Goal: Information Seeking & Learning: Learn about a topic

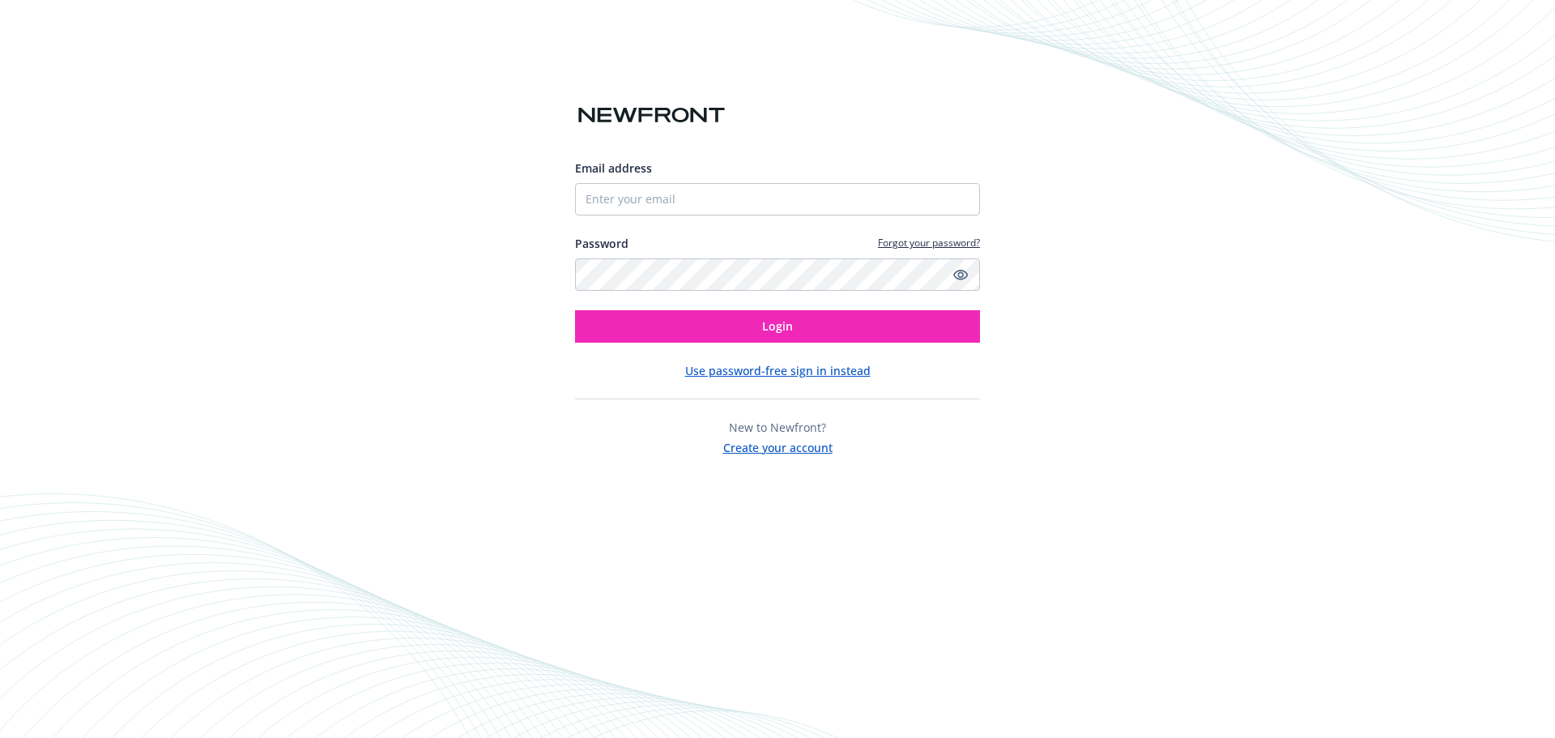
type input "Laurie.corey@caylent.com"
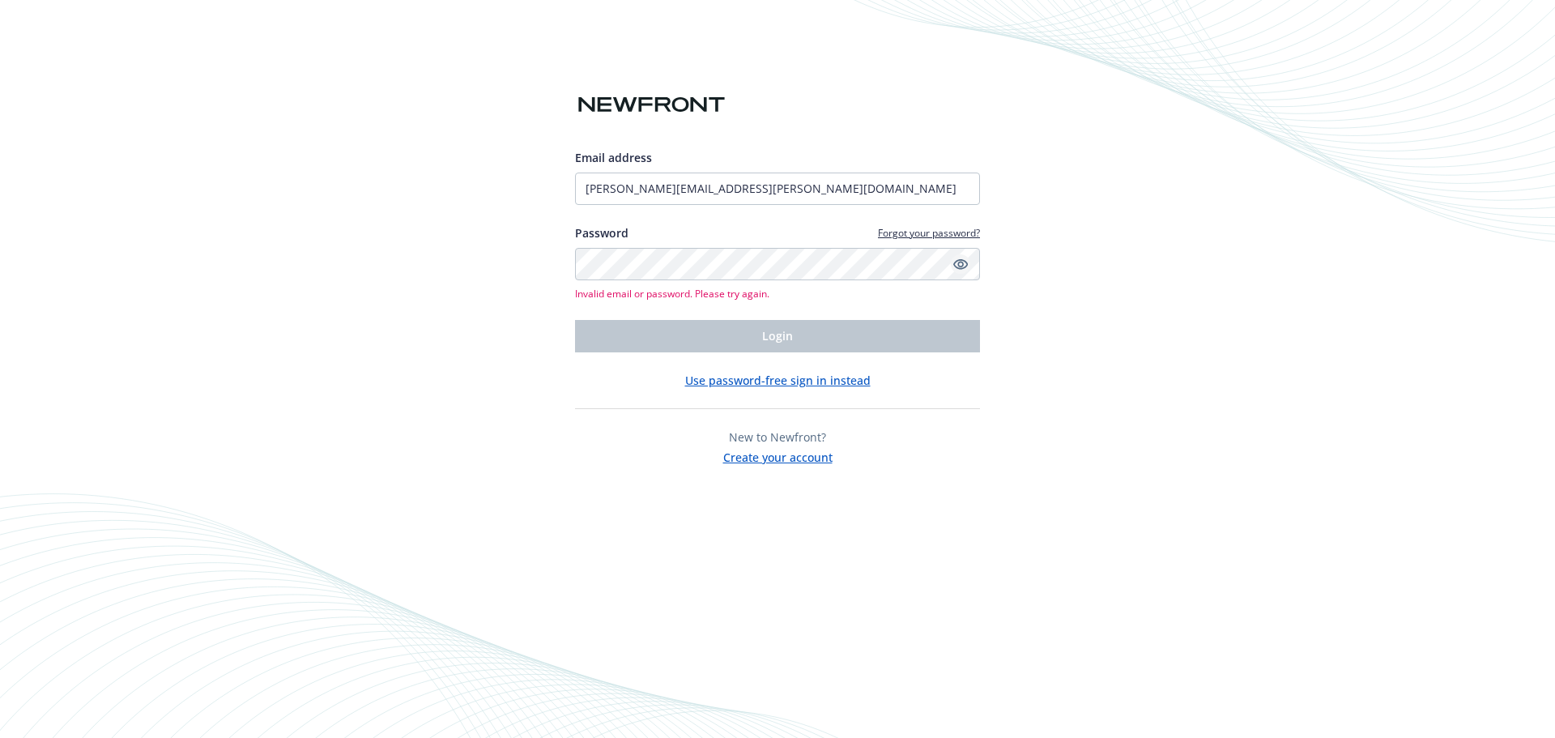
click at [953, 264] on icon "Show password" at bounding box center [960, 264] width 15 height 15
click at [774, 181] on input "Laurie.corey@caylent.com" at bounding box center [777, 189] width 405 height 32
click at [0, 737] on com-1password-button at bounding box center [0, 738] width 0 height 0
click at [757, 385] on button "Use password-free sign in instead" at bounding box center [777, 380] width 185 height 17
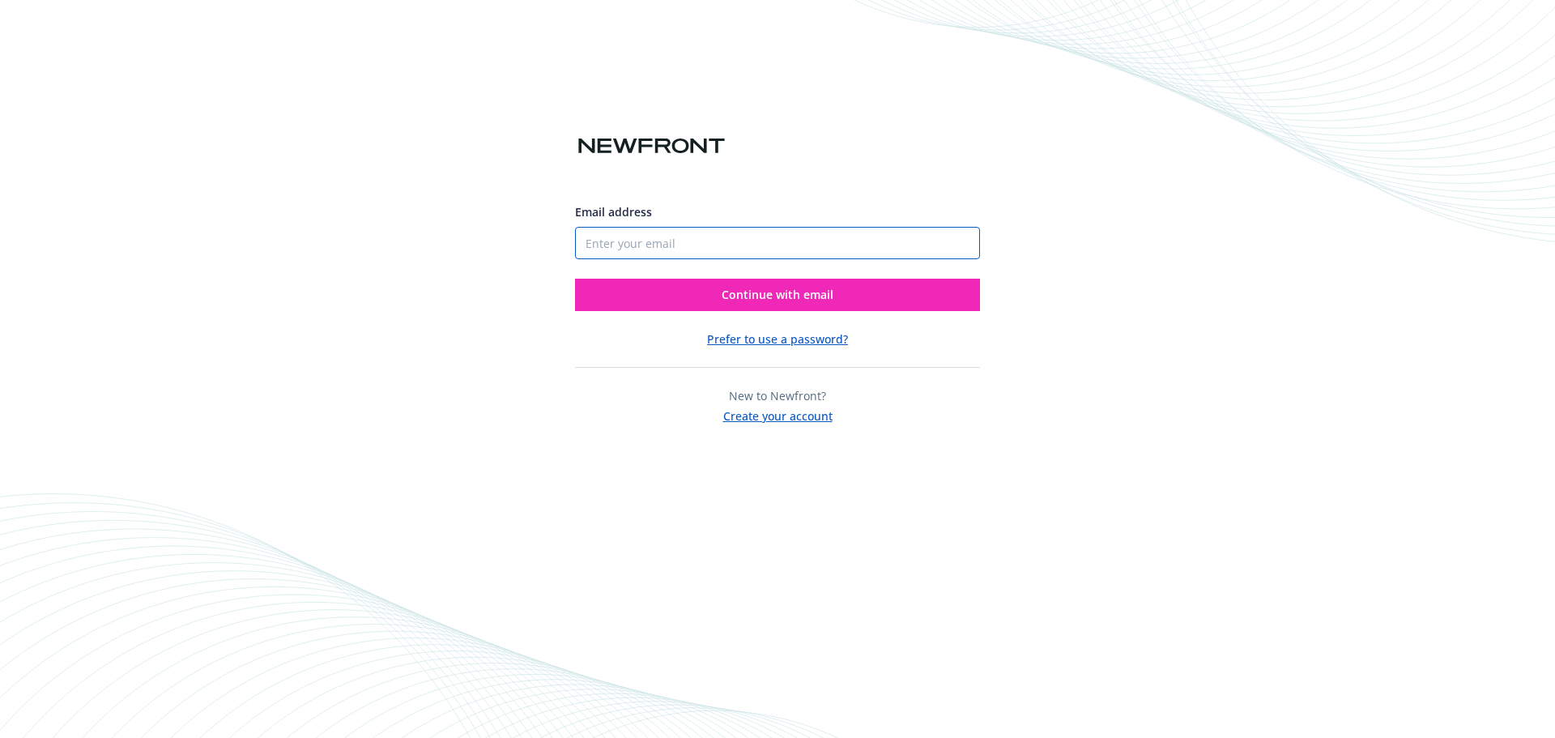
click at [713, 228] on input "Email address" at bounding box center [777, 243] width 405 height 32
type input "Laurie.corey@caylent.com"
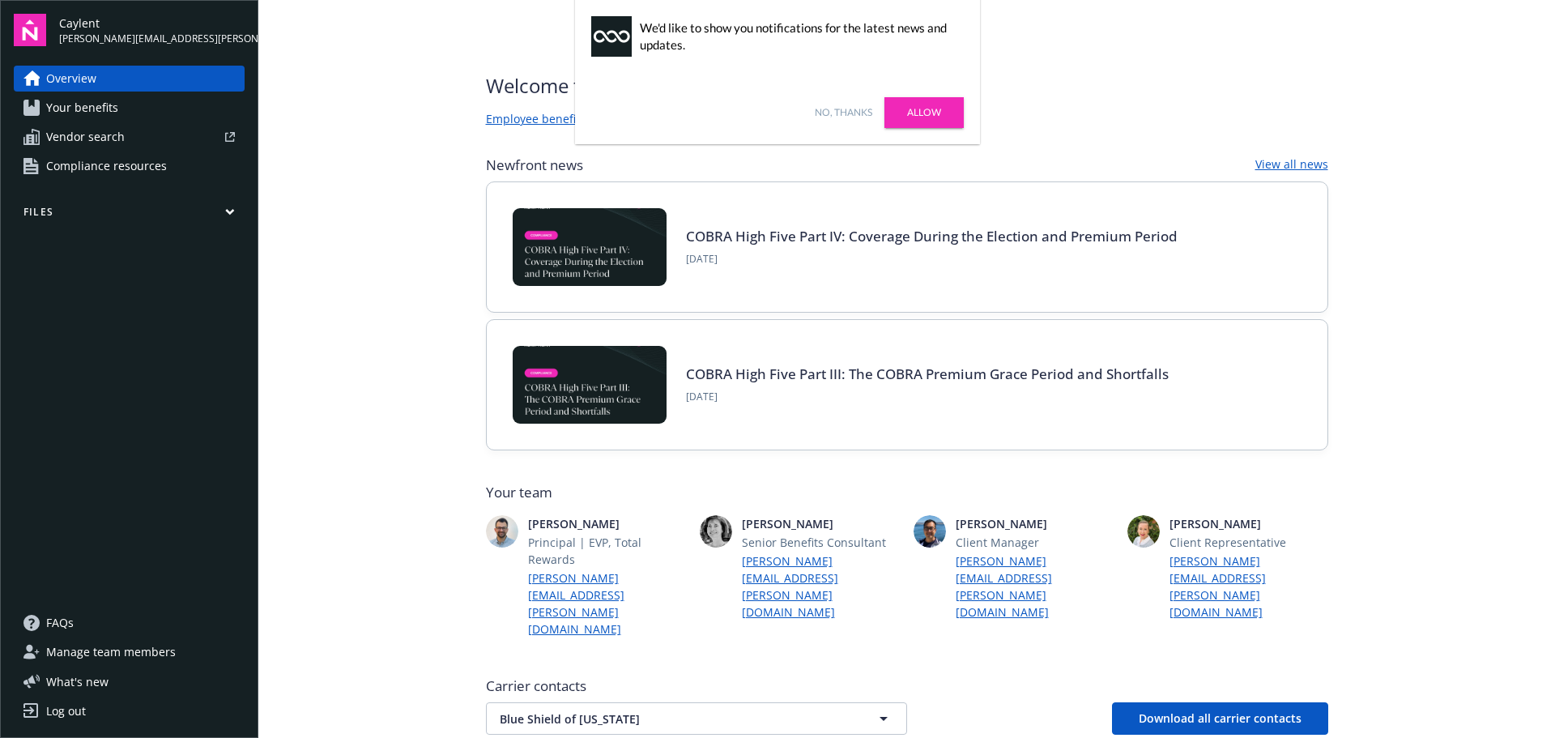
click at [835, 110] on link "No, thanks" at bounding box center [844, 112] width 58 height 15
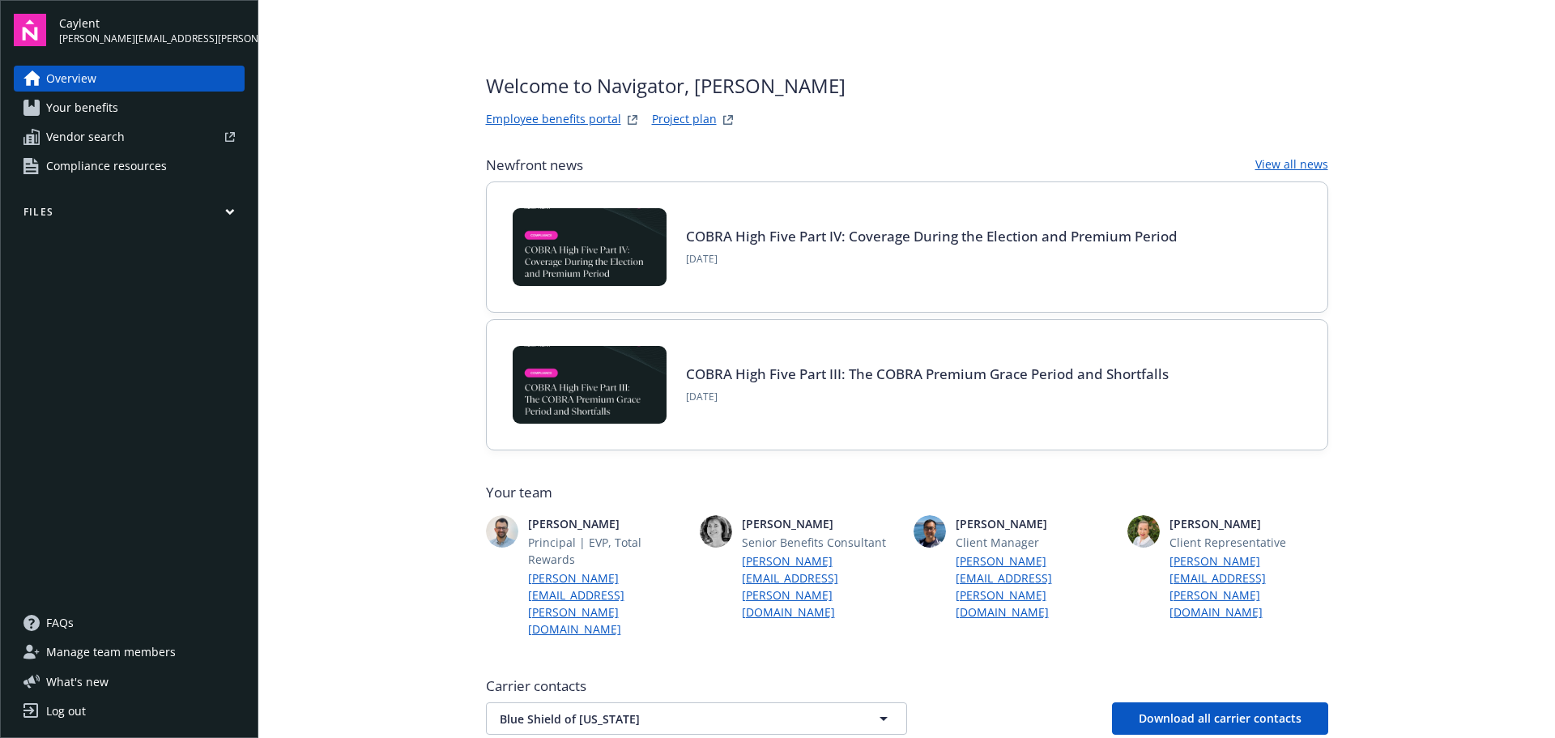
click at [322, 315] on main "Welcome to Navigator , Laurie Employee benefits portal Project plan Newfront ne…" at bounding box center [906, 369] width 1297 height 738
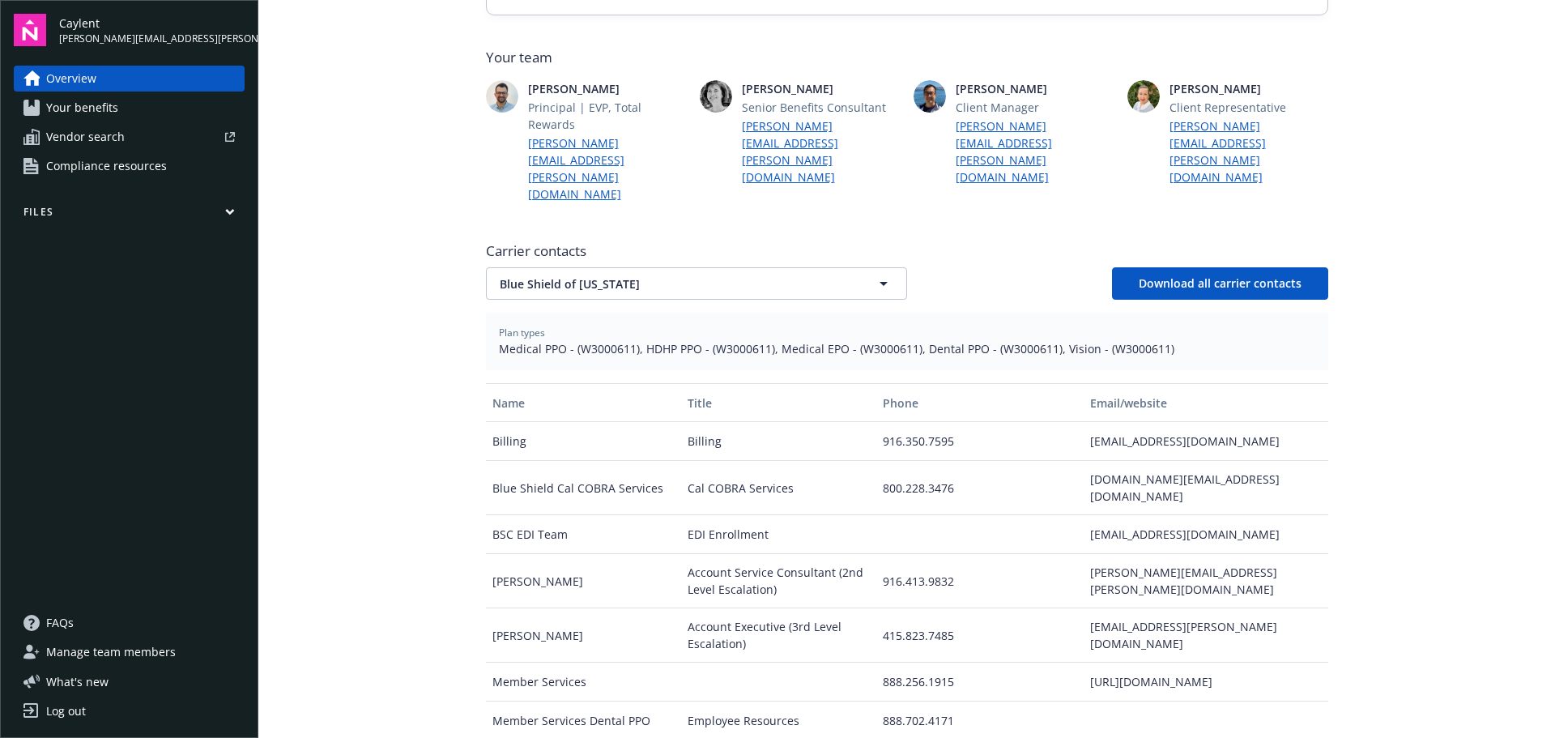
scroll to position [486, 0]
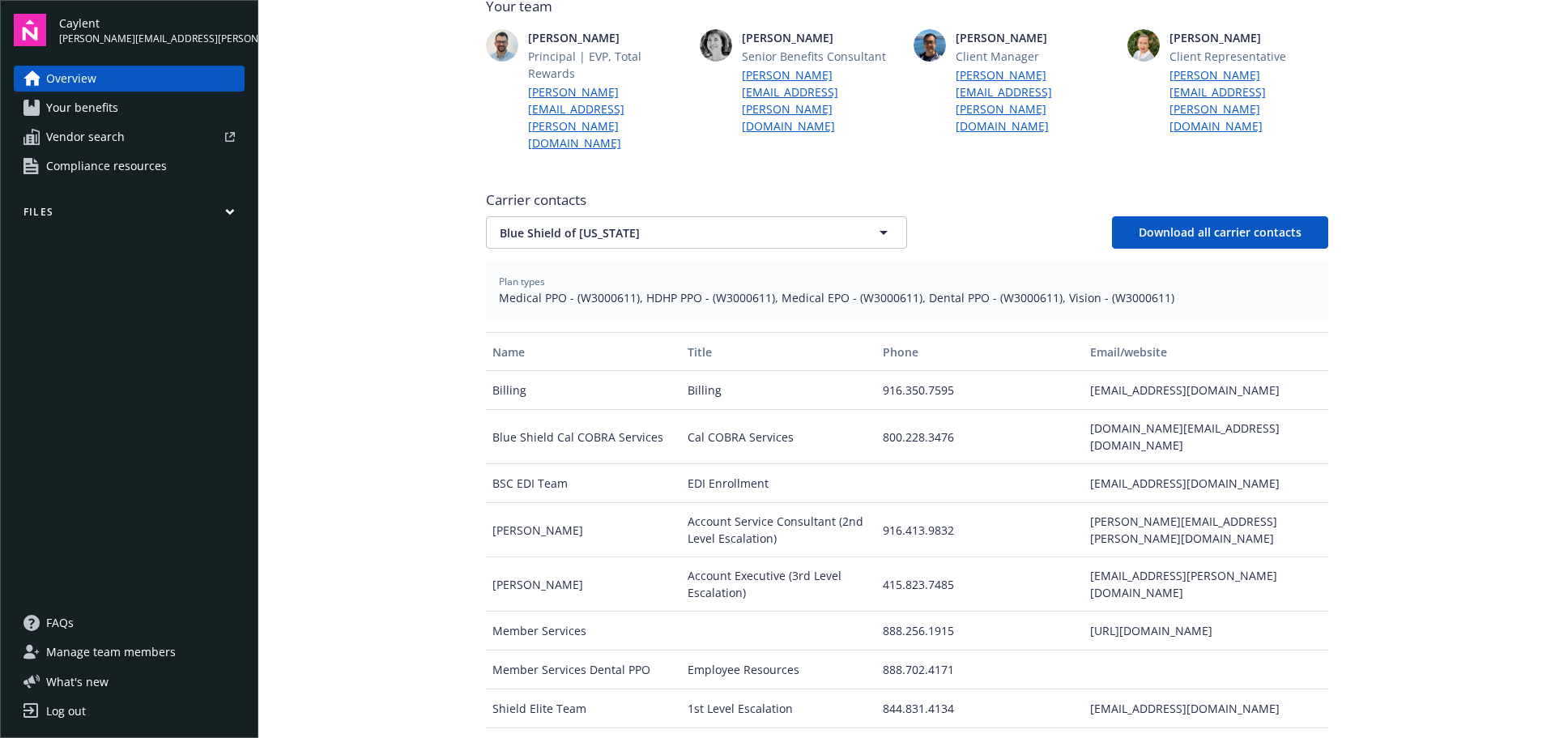
click at [62, 103] on span "Your benefits" at bounding box center [82, 108] width 72 height 26
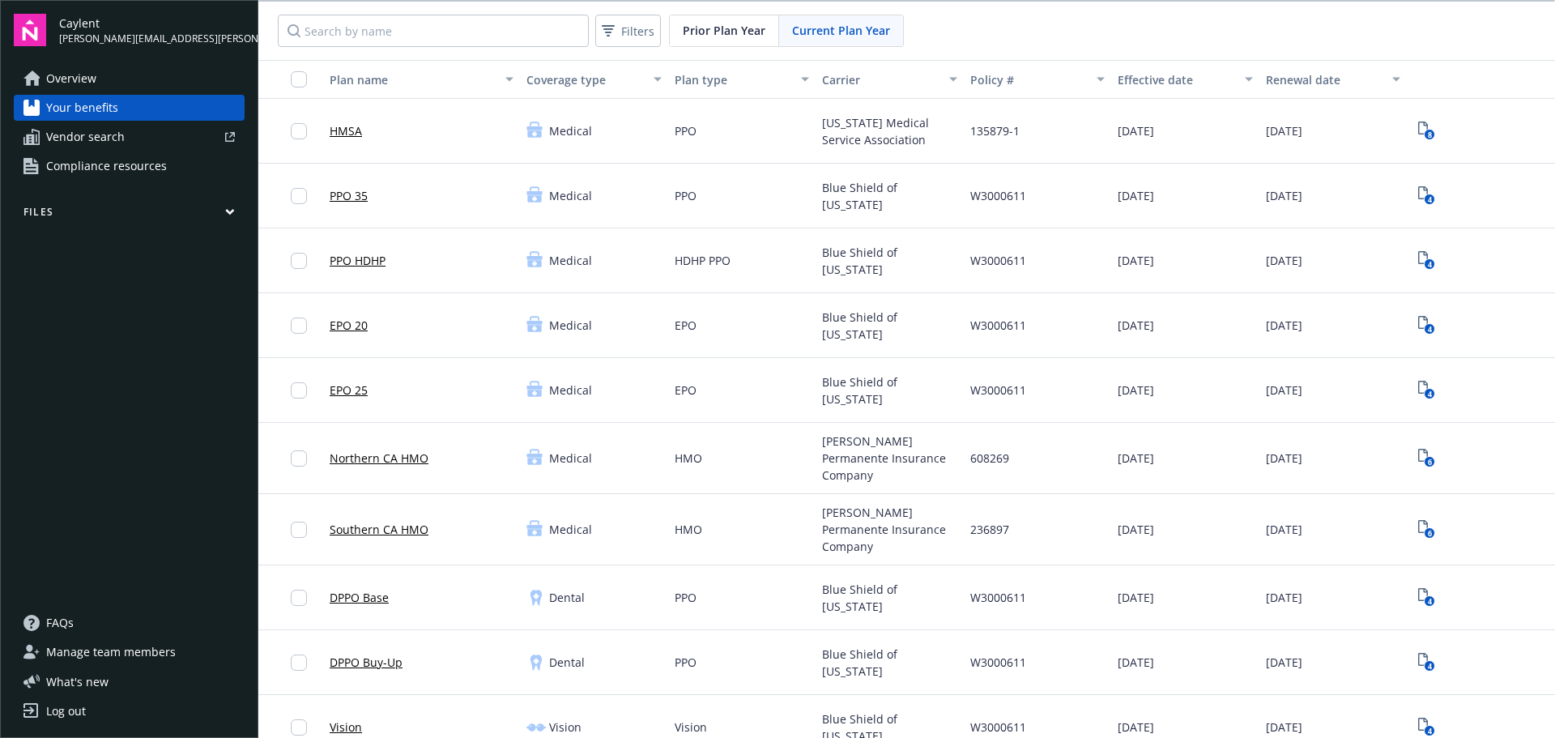
click at [62, 165] on span "Compliance resources" at bounding box center [106, 166] width 121 height 26
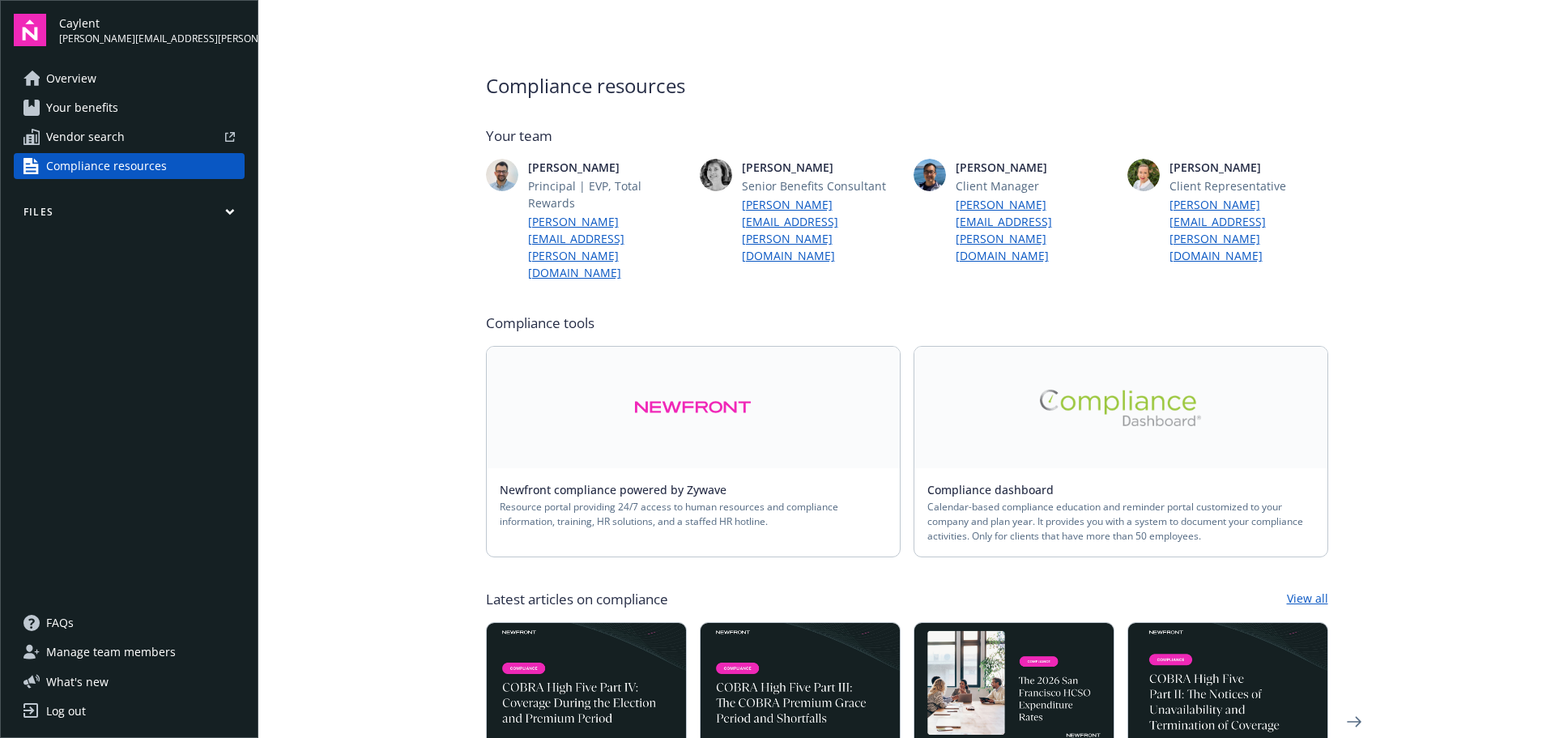
click at [88, 129] on span "Vendor search" at bounding box center [85, 137] width 79 height 26
